Goal: Transaction & Acquisition: Purchase product/service

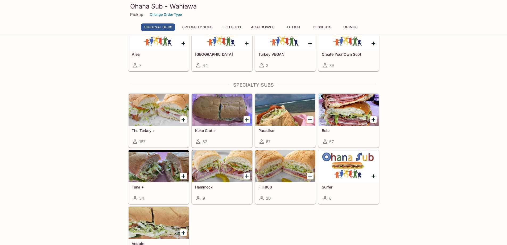
scroll to position [373, 0]
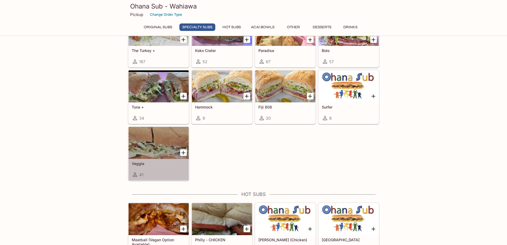
click at [157, 149] on div at bounding box center [159, 143] width 60 height 32
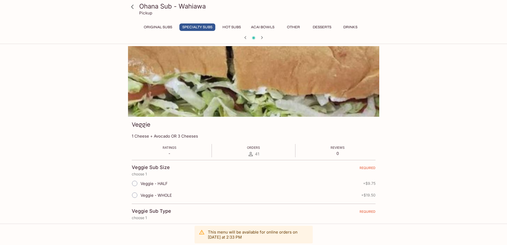
click at [134, 184] on input "Veggie - HALF" at bounding box center [134, 183] width 11 height 11
radio input "true"
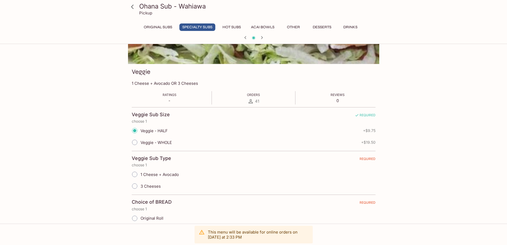
scroll to position [53, 0]
click at [136, 174] on input "1 Cheese + Avocado" at bounding box center [134, 173] width 11 height 11
radio input "true"
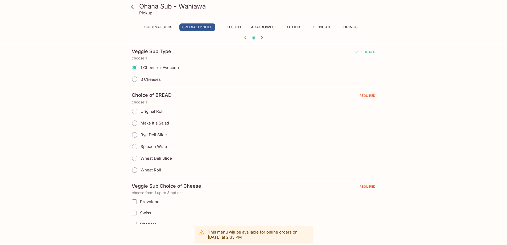
scroll to position [160, 0]
click at [136, 134] on input "Rye Deli Slice" at bounding box center [134, 134] width 11 height 11
radio input "true"
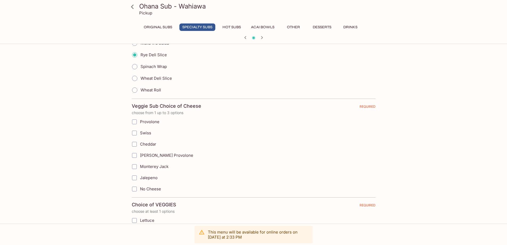
scroll to position [240, 0]
click at [135, 122] on input "Provolone" at bounding box center [134, 121] width 11 height 11
checkbox input "true"
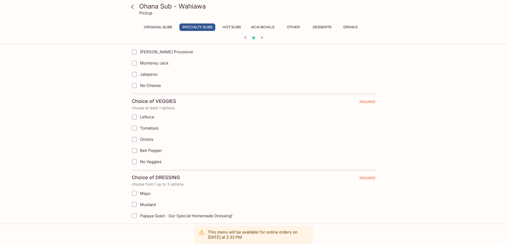
scroll to position [346, 0]
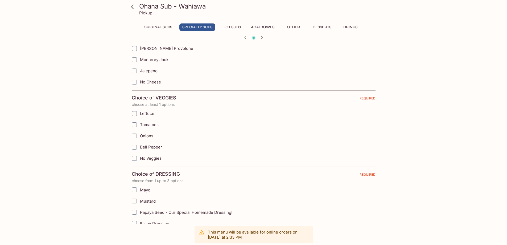
click at [134, 113] on input "Lettuce" at bounding box center [134, 113] width 11 height 11
checkbox input "true"
click at [134, 126] on input "Tomatoes" at bounding box center [134, 124] width 11 height 11
checkbox input "true"
click at [134, 148] on input "Bell Pepper" at bounding box center [134, 147] width 11 height 11
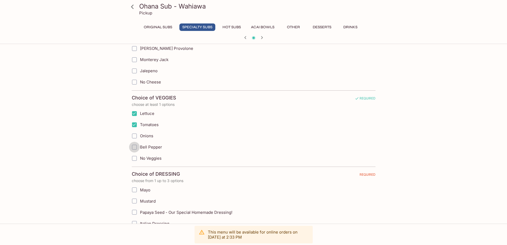
checkbox input "true"
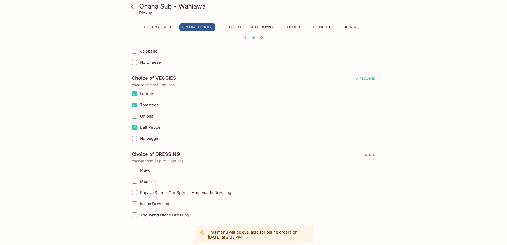
scroll to position [426, 0]
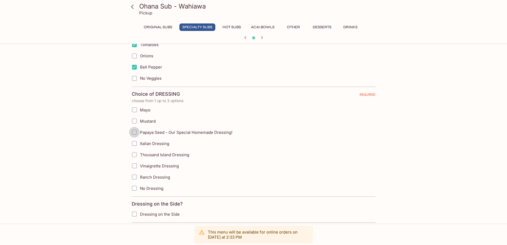
click at [135, 133] on input "Papaya Seed - Our Special Homemade Dressing!" at bounding box center [134, 132] width 11 height 11
checkbox input "true"
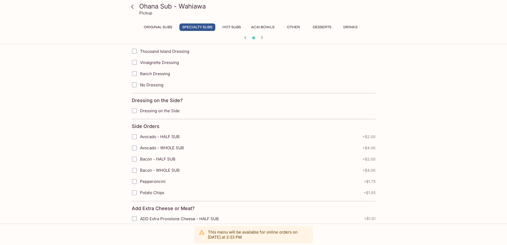
scroll to position [533, 0]
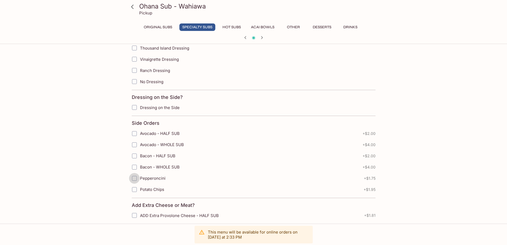
click at [135, 178] on input "Pepperoncini" at bounding box center [134, 178] width 11 height 11
checkbox input "true"
click at [135, 188] on input "Potato Chips" at bounding box center [134, 189] width 11 height 11
checkbox input "true"
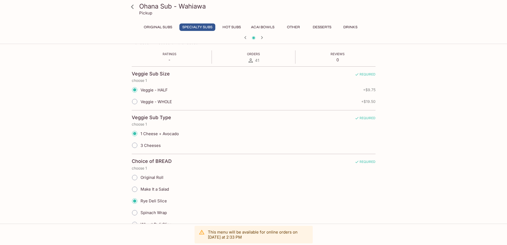
scroll to position [107, 0]
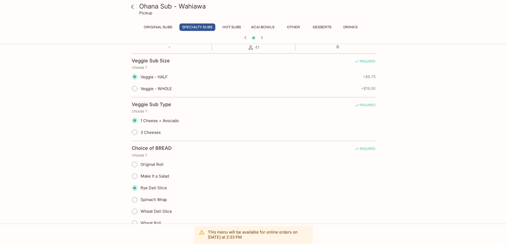
click at [264, 38] on icon "button" at bounding box center [262, 37] width 6 height 6
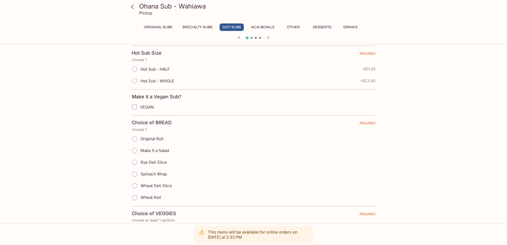
click at [268, 39] on icon "button" at bounding box center [268, 37] width 6 height 6
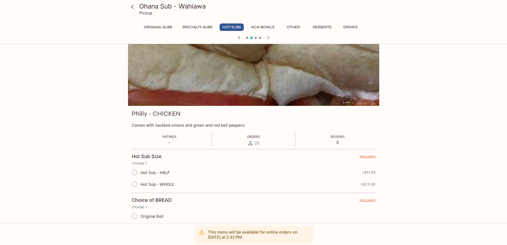
scroll to position [0, 0]
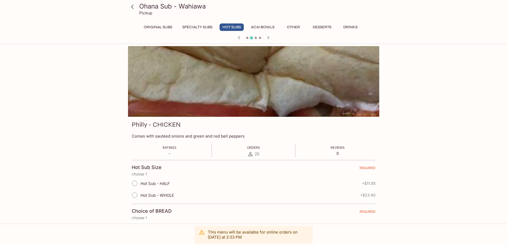
click at [269, 38] on icon "button" at bounding box center [268, 37] width 6 height 6
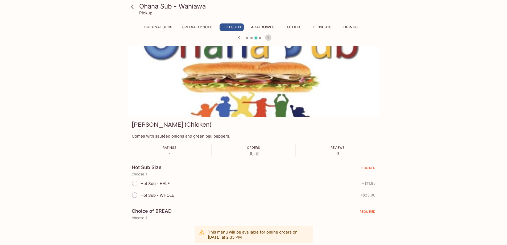
click at [269, 39] on icon "button" at bounding box center [268, 37] width 6 height 6
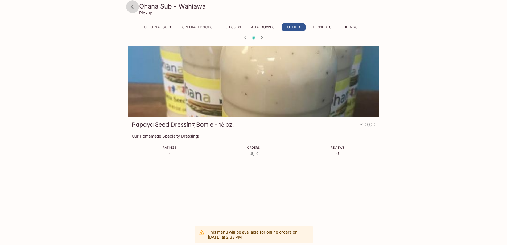
click at [130, 6] on icon at bounding box center [132, 6] width 9 height 9
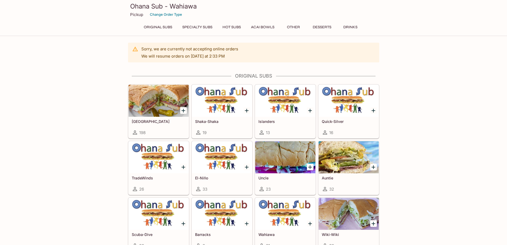
click at [180, 51] on p "Sorry, we are currently not accepting online orders" at bounding box center [189, 48] width 97 height 5
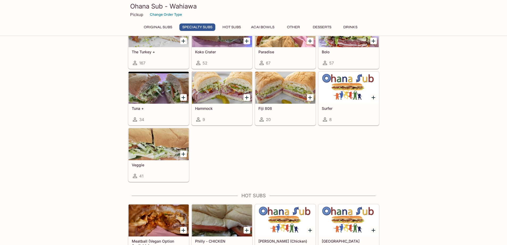
scroll to position [346, 0]
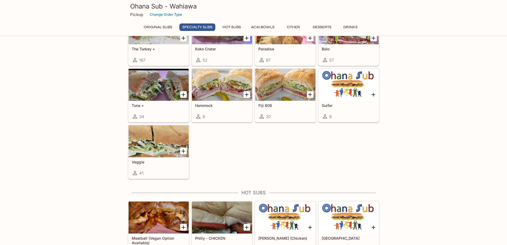
click at [172, 145] on div at bounding box center [159, 141] width 60 height 32
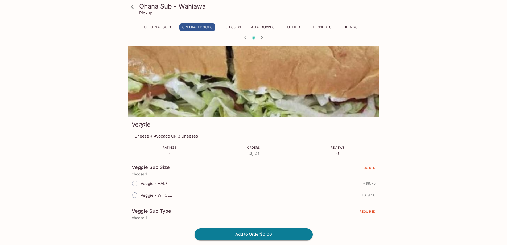
click at [133, 182] on input "Veggie - HALF" at bounding box center [134, 183] width 11 height 11
radio input "true"
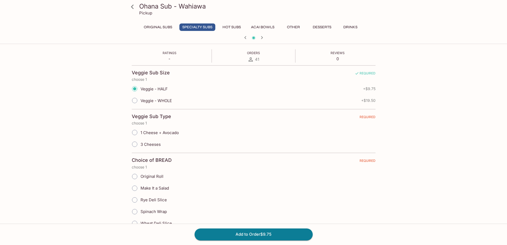
scroll to position [107, 0]
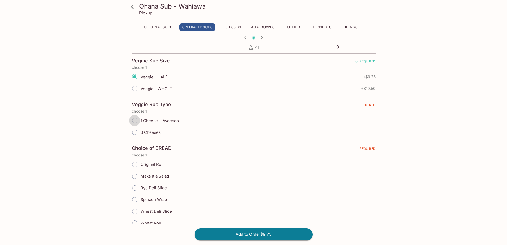
click at [135, 119] on input "1 Cheese + Avocado" at bounding box center [134, 120] width 11 height 11
radio input "true"
click at [134, 187] on input "Rye Deli Slice" at bounding box center [134, 187] width 11 height 11
radio input "true"
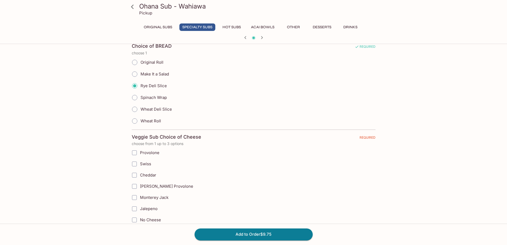
scroll to position [240, 0]
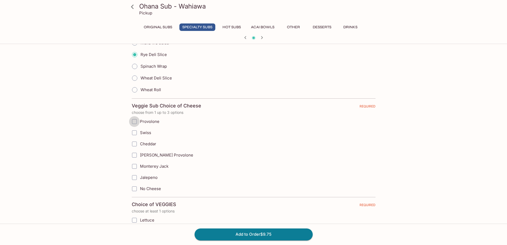
click at [133, 120] on input "Provolone" at bounding box center [134, 121] width 11 height 11
checkbox input "true"
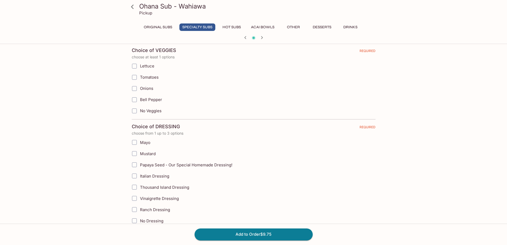
scroll to position [400, 0]
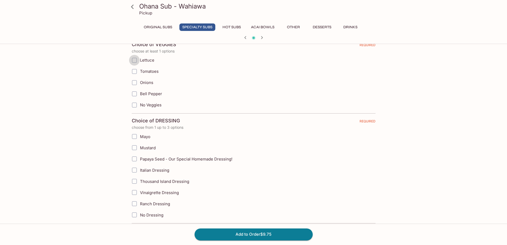
click at [134, 60] on input "Lettuce" at bounding box center [134, 60] width 11 height 11
checkbox input "true"
click at [134, 70] on input "Tomatoes" at bounding box center [134, 71] width 11 height 11
checkbox input "true"
click at [134, 95] on input "Bell Pepper" at bounding box center [134, 93] width 11 height 11
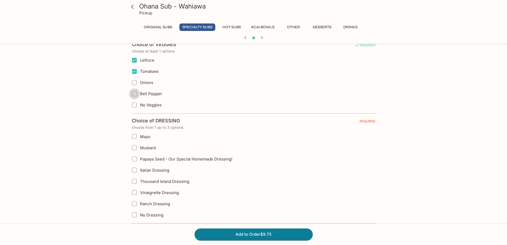
checkbox input "true"
click at [136, 157] on input "Papaya Seed - Our Special Homemade Dressing!" at bounding box center [134, 158] width 11 height 11
checkbox input "true"
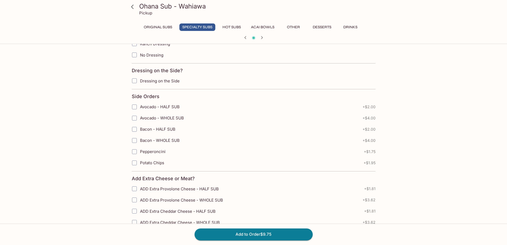
scroll to position [586, 0]
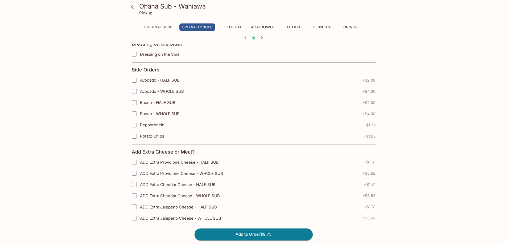
click at [134, 123] on input "Pepperoncini" at bounding box center [134, 125] width 11 height 11
checkbox input "true"
click at [135, 136] on input "Potato Chips" at bounding box center [134, 136] width 11 height 11
checkbox input "true"
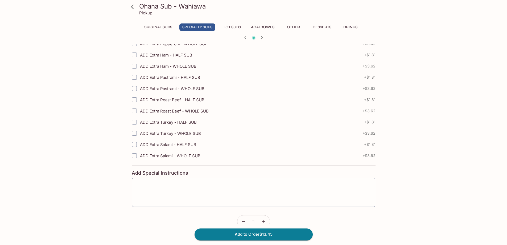
scroll to position [852, 0]
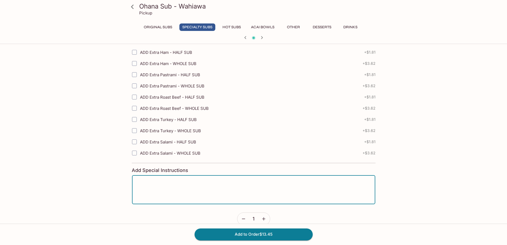
click at [188, 180] on textarea at bounding box center [254, 190] width 236 height 20
type textarea "Kaulunani Order for [DATE]"
click at [264, 235] on button "Add to Order $13.45" at bounding box center [254, 234] width 118 height 12
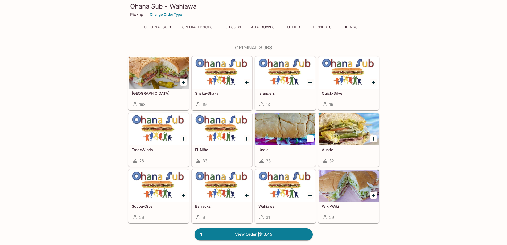
click at [264, 235] on link "1 View Order | $13.45" at bounding box center [254, 234] width 118 height 12
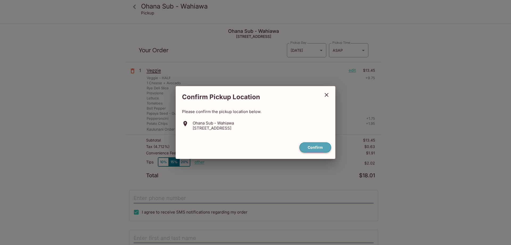
click at [310, 147] on button "Confirm" at bounding box center [316, 147] width 32 height 10
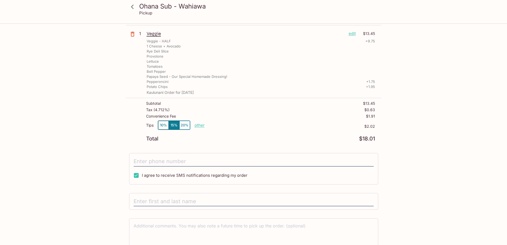
scroll to position [53, 0]
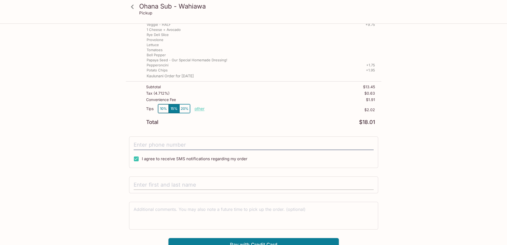
click at [177, 185] on input "text" at bounding box center [254, 185] width 240 height 10
type input "[PERSON_NAME]"
click at [172, 201] on div "Ohana Sub - Wahiawa [STREET_ADDRESS] Your Order Pickup Day [DATE] [DATE] Pickup…" at bounding box center [254, 111] width 256 height 280
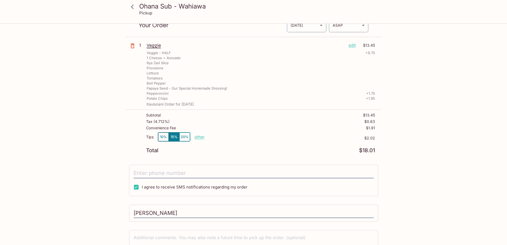
scroll to position [0, 0]
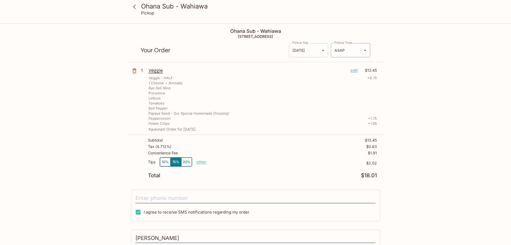
click at [320, 53] on body "Ohana Sub - Wahiawa Pickup Ohana Sub - Wahiawa [STREET_ADDRESS] Your Order Pick…" at bounding box center [255, 146] width 511 height 245
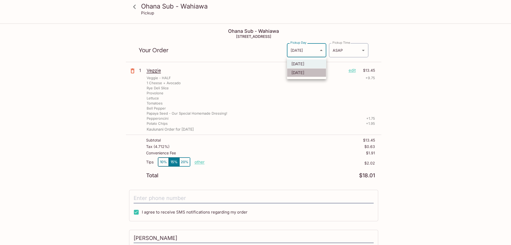
click at [302, 72] on li "[DATE]" at bounding box center [306, 72] width 39 height 9
type input "[DATE]"
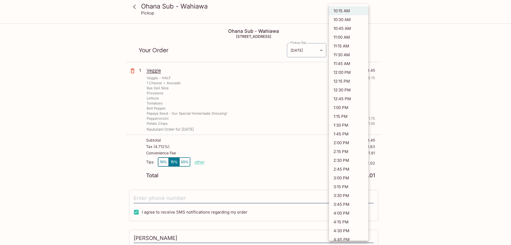
click at [363, 52] on body "Ohana Sub - Wahiawa Pickup Ohana Sub - Wahiawa [STREET_ADDRESS] Your Order Pick…" at bounding box center [255, 146] width 511 height 245
click at [340, 36] on li "11:00 AM" at bounding box center [348, 37] width 39 height 9
type input "[DATE]T21:00:00.000000Z"
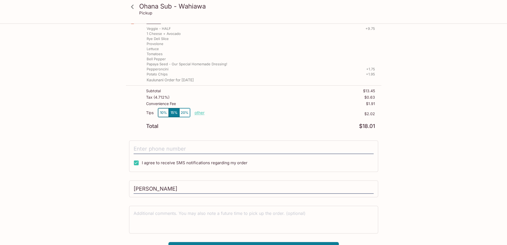
scroll to position [60, 0]
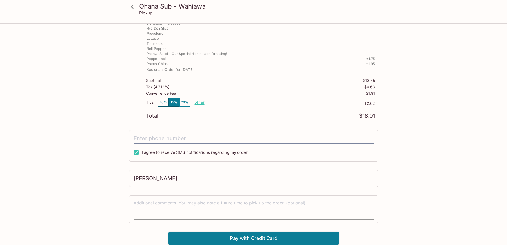
click at [139, 206] on textarea at bounding box center [254, 209] width 240 height 18
type textarea "Kaulunani"
click at [246, 239] on button "Pay with Credit Card" at bounding box center [254, 237] width 170 height 13
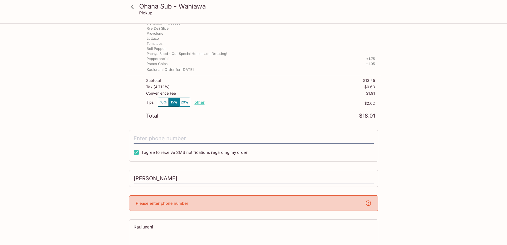
click at [185, 204] on p "Please enter phone number" at bounding box center [162, 203] width 53 height 5
click at [177, 205] on p "Please enter phone number" at bounding box center [162, 203] width 53 height 5
click at [357, 198] on div "Please enter phone number" at bounding box center [253, 202] width 249 height 15
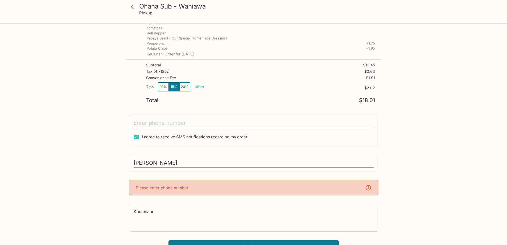
scroll to position [84, 0]
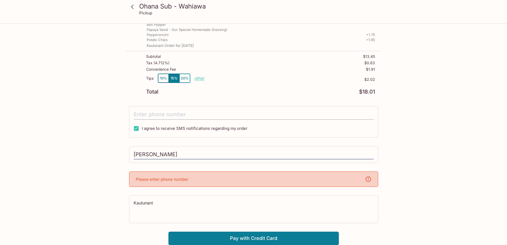
click at [181, 114] on input "tel" at bounding box center [254, 114] width 240 height 10
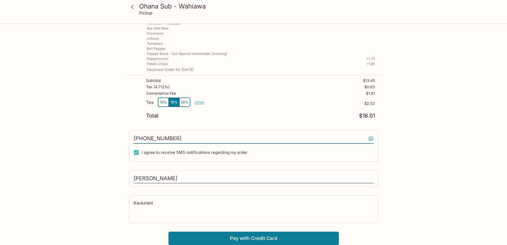
scroll to position [60, 0]
click at [239, 239] on button "Pay with Credit Card" at bounding box center [254, 237] width 170 height 13
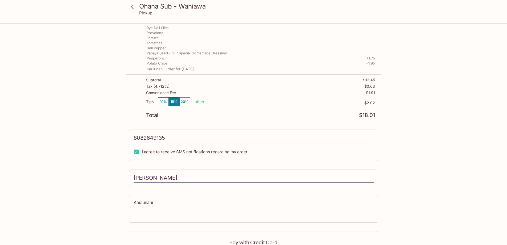
type input "[PHONE_NUMBER]"
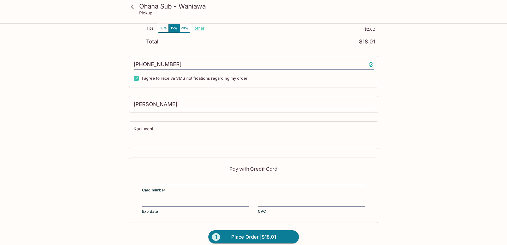
scroll to position [140, 0]
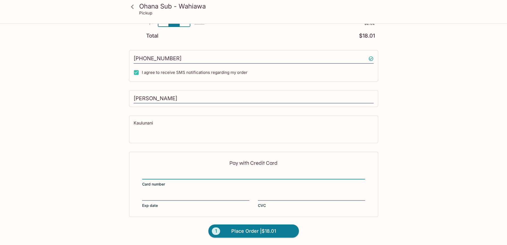
click at [181, 192] on div "Pay with Credit Card Card number Exp date CVC" at bounding box center [253, 184] width 249 height 65
click at [255, 232] on span "Place Order | $18.01" at bounding box center [253, 231] width 45 height 9
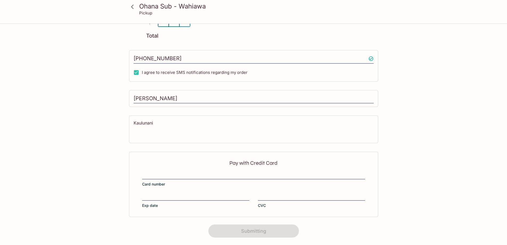
scroll to position [65, 0]
